Goal: Task Accomplishment & Management: Manage account settings

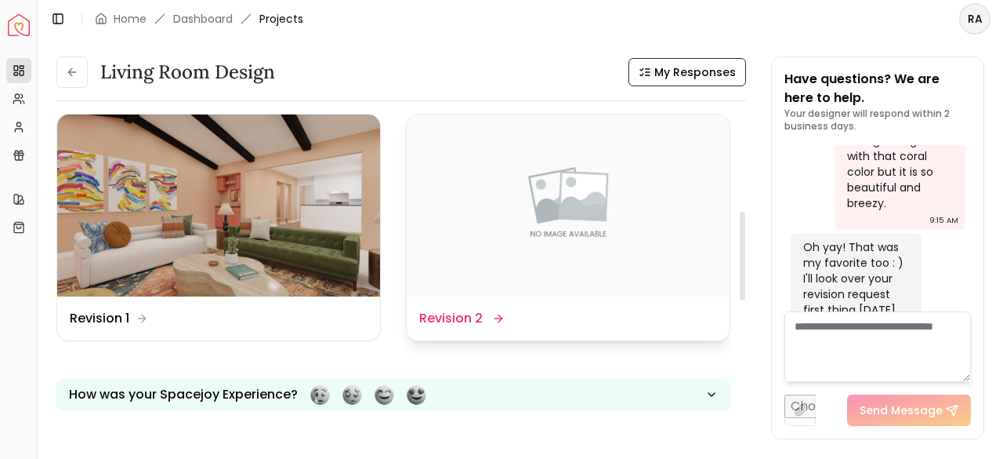
scroll to position [314, 0]
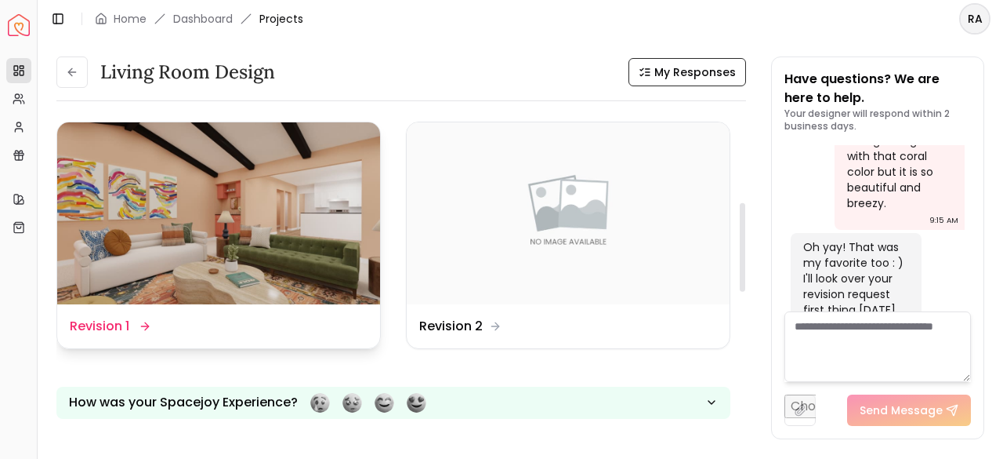
click at [251, 252] on img at bounding box center [218, 213] width 323 height 182
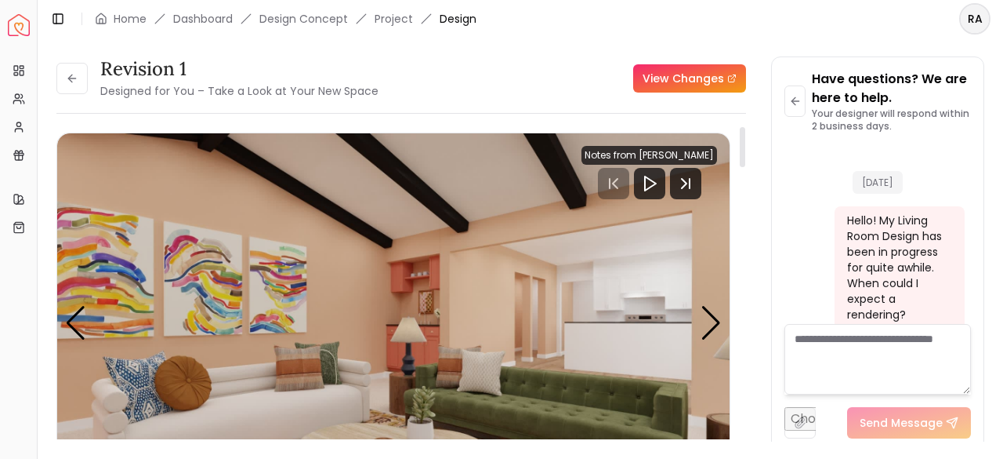
scroll to position [2068, 0]
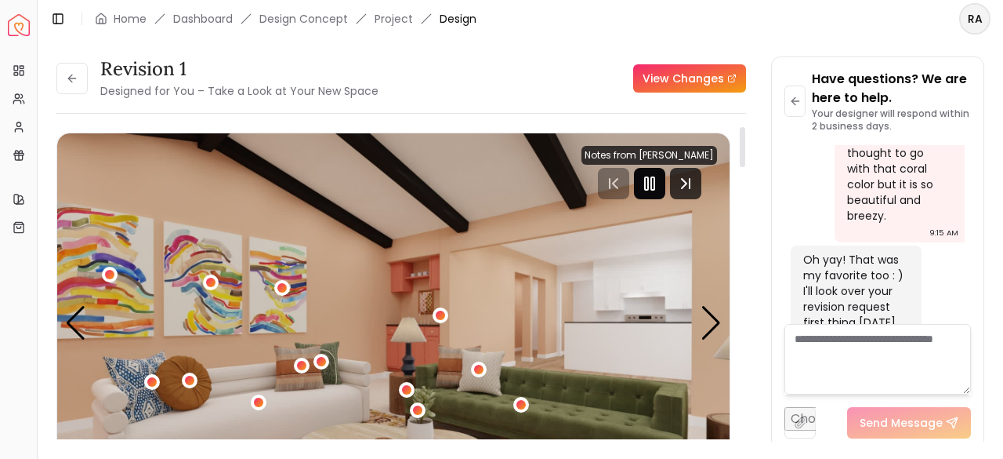
click at [658, 172] on div at bounding box center [649, 183] width 31 height 31
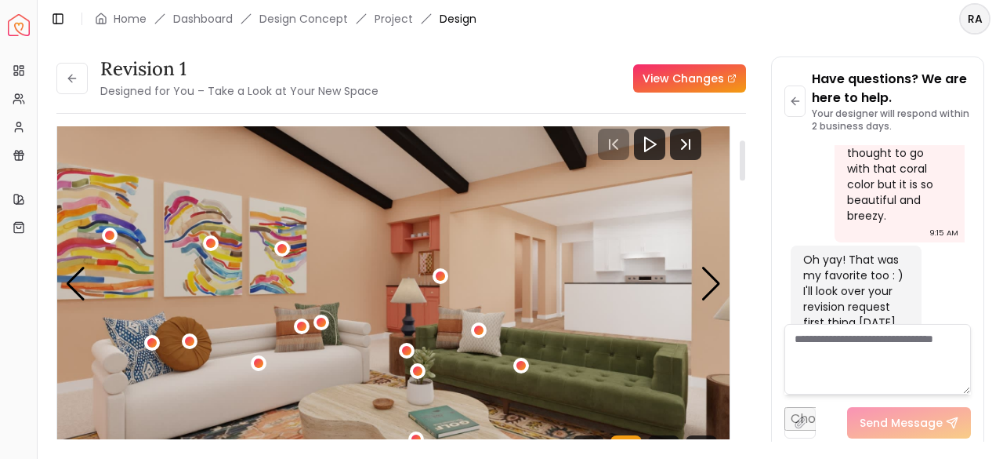
scroll to position [0, 0]
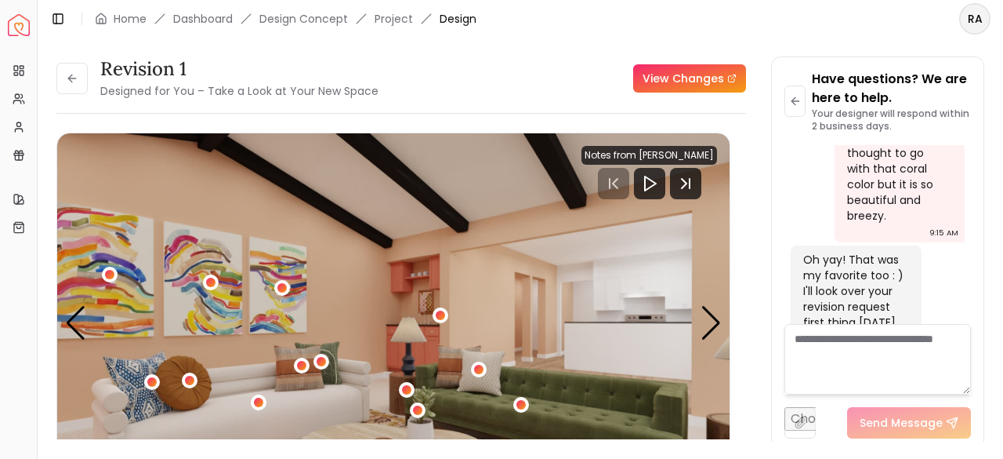
click at [691, 78] on link "View Changes" at bounding box center [689, 78] width 113 height 28
